Goal: Check status: Check status

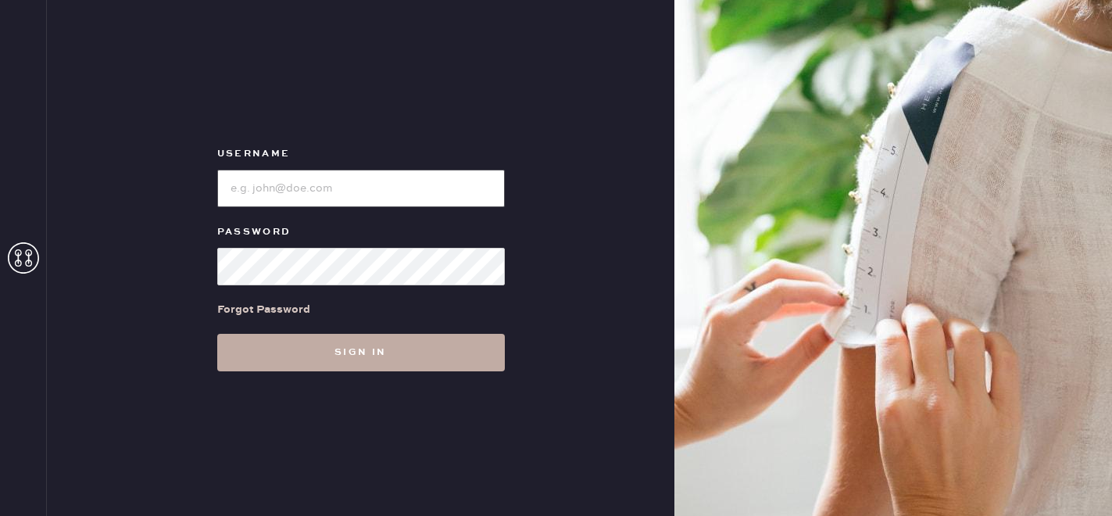
type input "[EMAIL_ADDRESS][DOMAIN_NAME]"
click at [366, 348] on button "Sign in" at bounding box center [361, 353] width 288 height 38
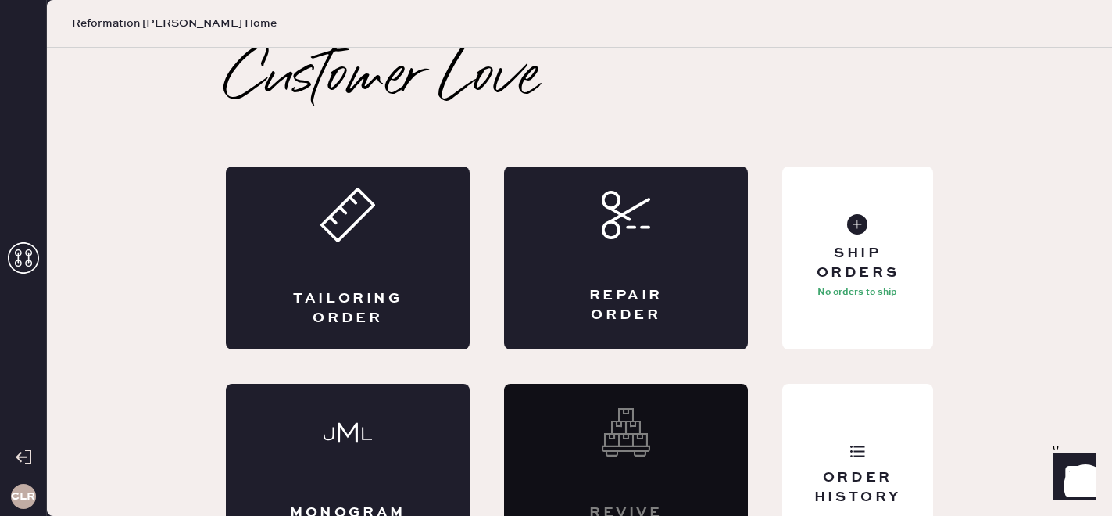
click at [47, 232] on div "Customer Love Tailoring Order Repair Order Monogram Order Revive order Order Hi…" at bounding box center [579, 307] width 1065 height 519
click at [35, 250] on icon at bounding box center [23, 257] width 31 height 31
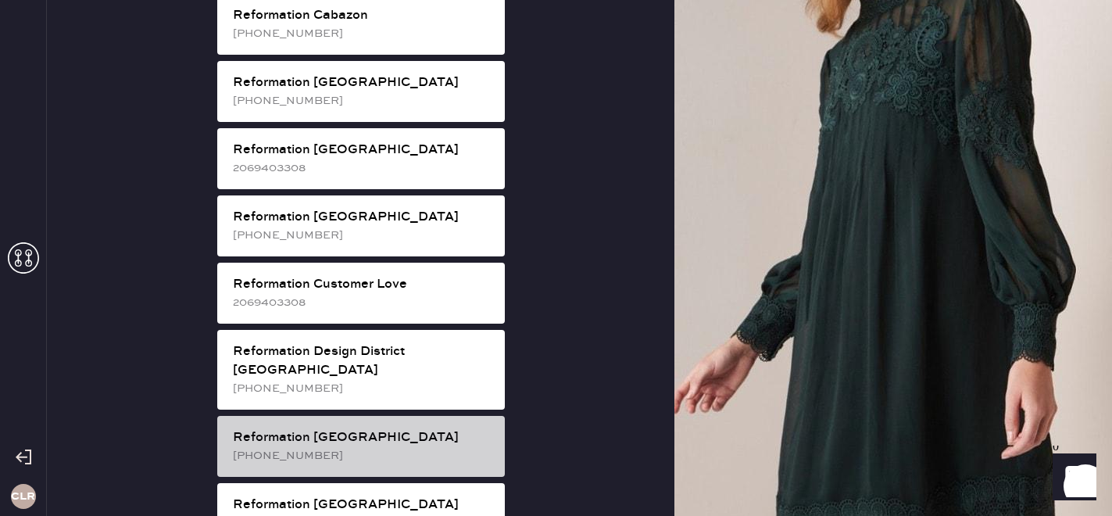
scroll to position [577, 0]
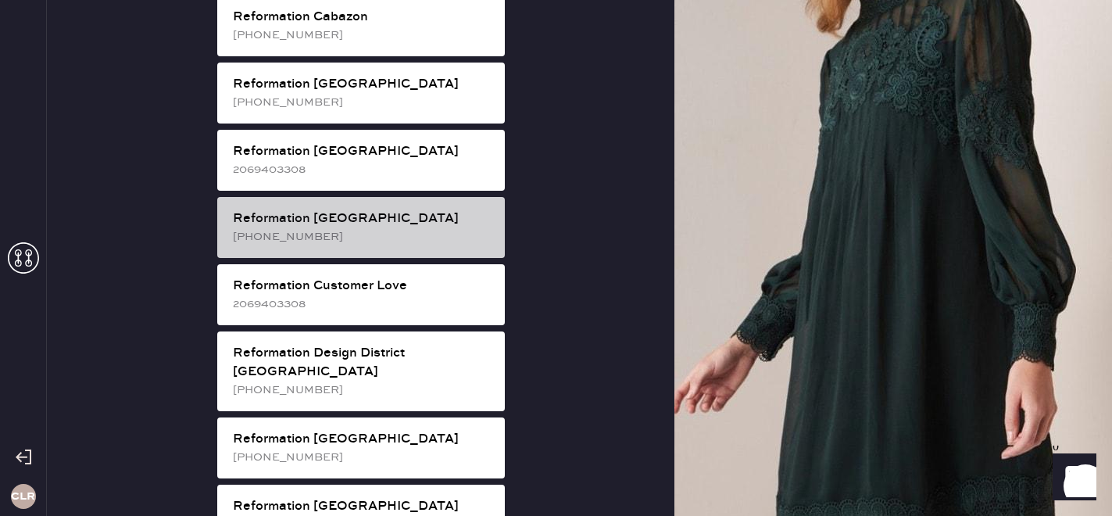
click at [429, 227] on div "Reformation [GEOGRAPHIC_DATA] [PHONE_NUMBER]" at bounding box center [361, 227] width 288 height 61
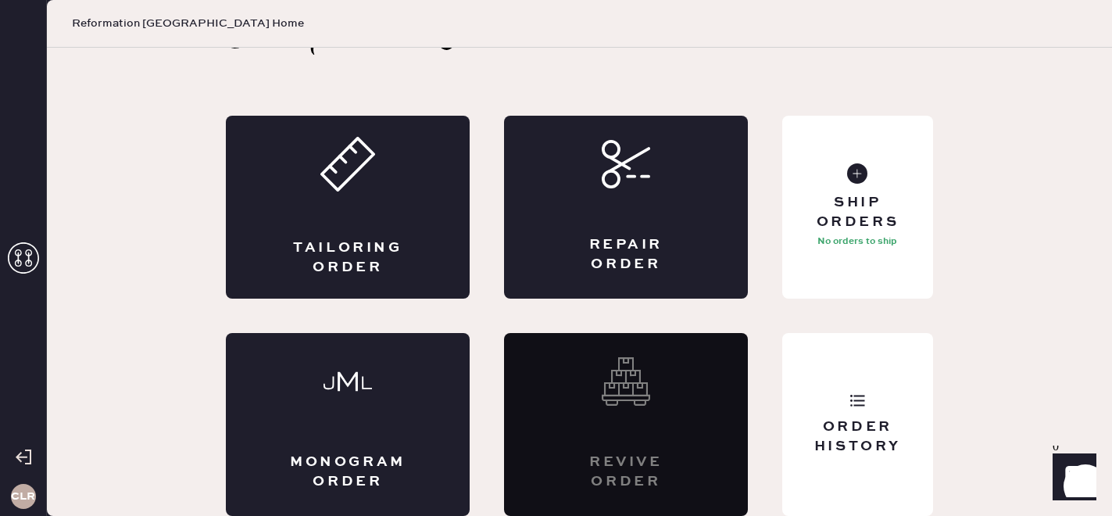
scroll to position [51, 0]
click at [845, 423] on div "Order History" at bounding box center [858, 436] width 126 height 39
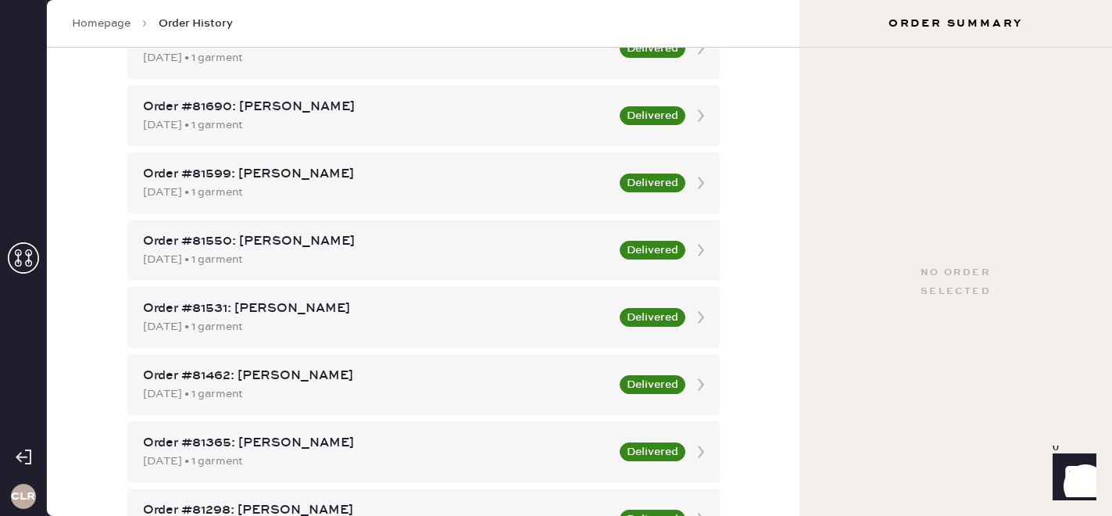
scroll to position [1140, 0]
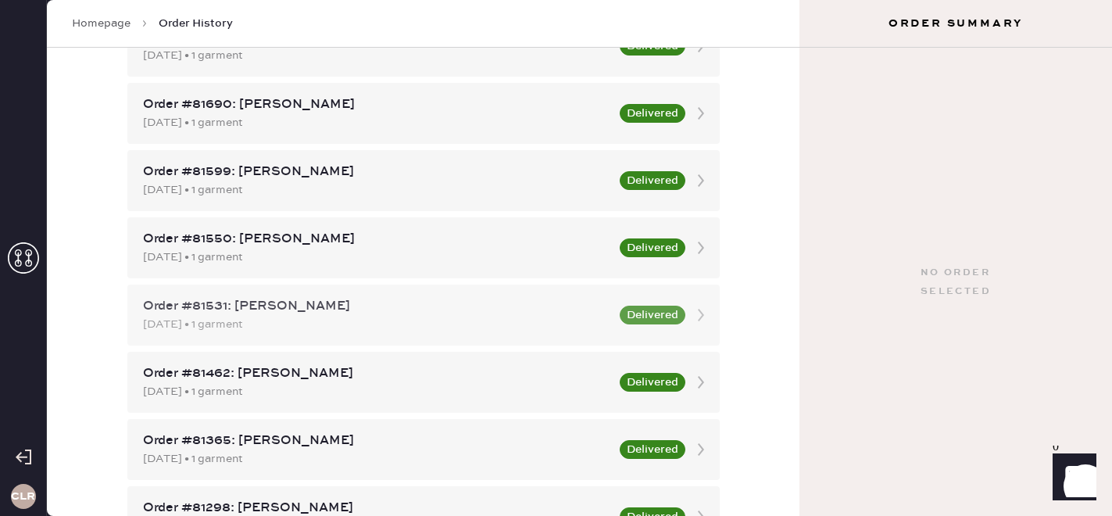
click at [341, 327] on div "[DATE] • 1 garment" at bounding box center [376, 324] width 467 height 17
